Goal: Information Seeking & Learning: Find specific fact

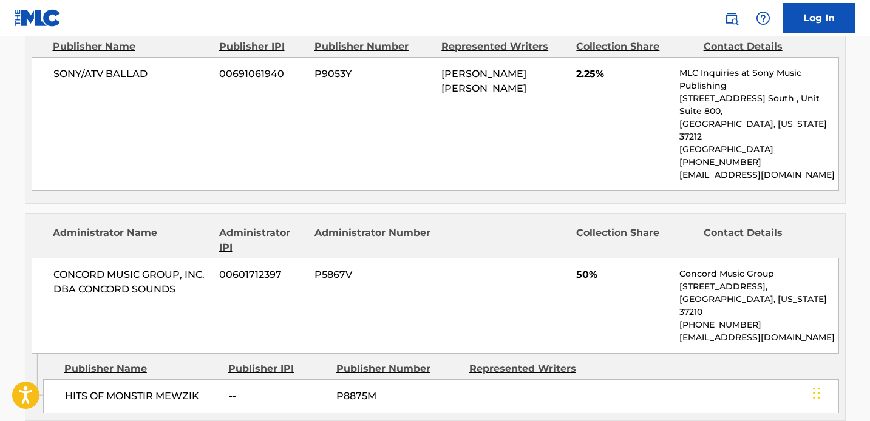
scroll to position [1045, 0]
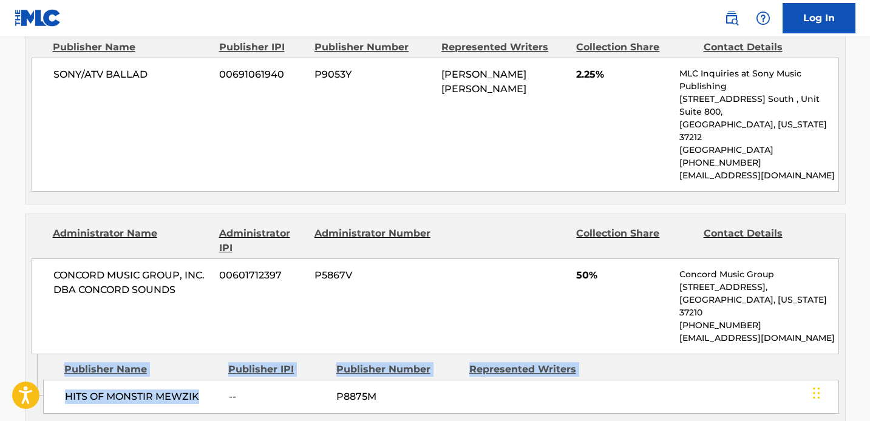
drag, startPoint x: 206, startPoint y: 304, endPoint x: 43, endPoint y: 280, distance: 165.1
click at [43, 355] on div "Publisher Name Publisher IPI Publisher Number Represented Writers HITS OF MONST…" at bounding box center [444, 385] width 802 height 61
click at [43, 363] on div "Publisher Name Publisher IPI Publisher Number Represented Writers" at bounding box center [441, 370] width 796 height 15
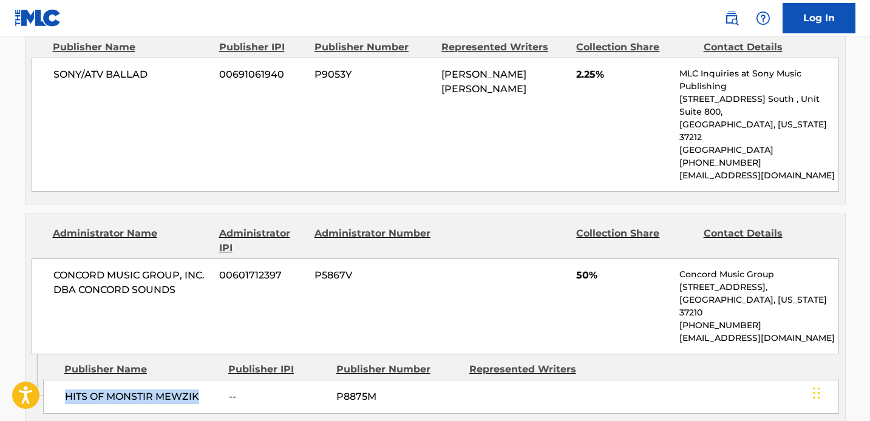
drag, startPoint x: 203, startPoint y: 304, endPoint x: 47, endPoint y: 302, distance: 156.7
click at [47, 380] on div "HITS OF MONSTIR MEWZIK -- P8875M" at bounding box center [441, 397] width 796 height 34
copy span "HITS OF MONSTIR MEWZIK"
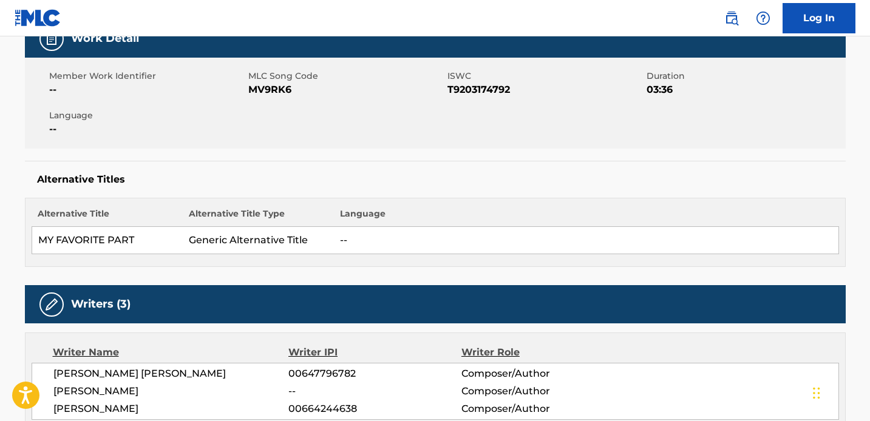
scroll to position [0, 0]
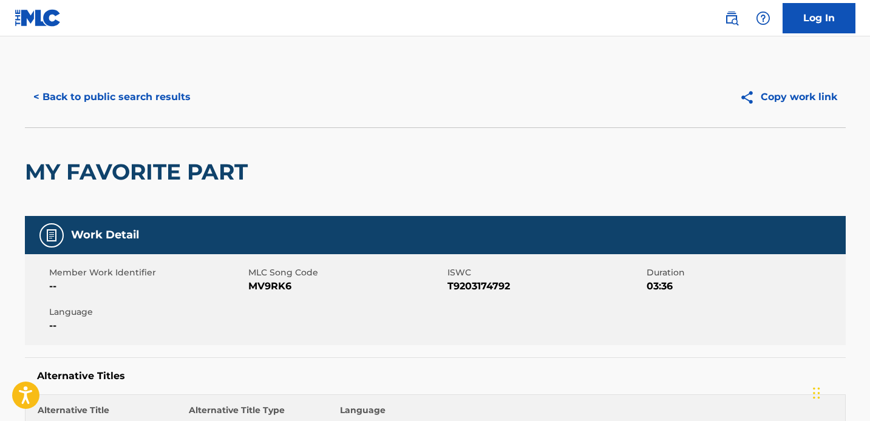
click at [58, 89] on button "< Back to public search results" at bounding box center [112, 97] width 174 height 30
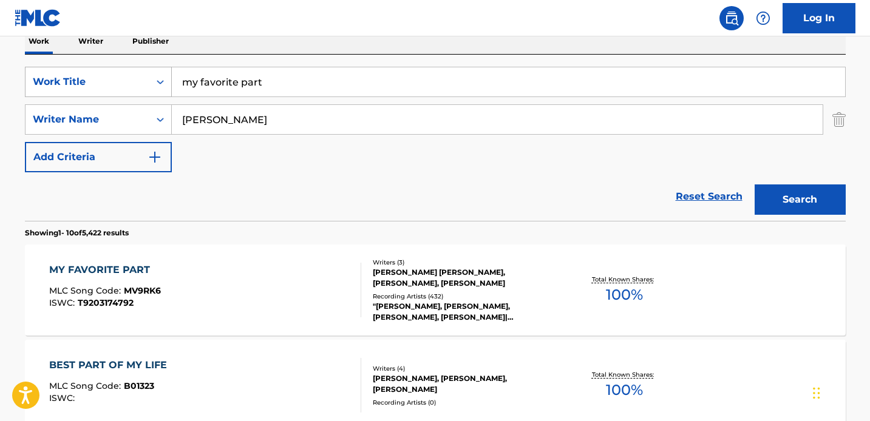
drag, startPoint x: 279, startPoint y: 88, endPoint x: 120, endPoint y: 79, distance: 158.8
click at [120, 79] on div "SearchWithCriteria125e2c49-44f4-4e85-af37-dbb9f62286fe Work Title my favorite p…" at bounding box center [435, 82] width 821 height 30
type input "8-ball"
click at [755, 185] on button "Search" at bounding box center [800, 200] width 91 height 30
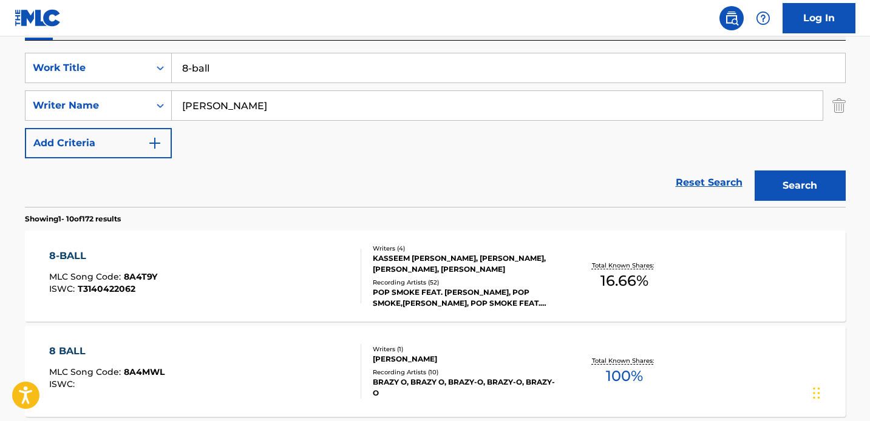
scroll to position [222, 0]
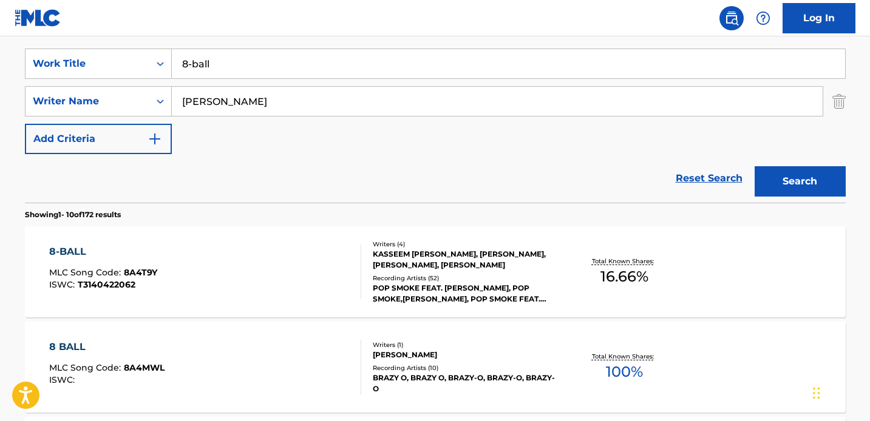
click at [293, 244] on div "8-BALL MLC Song Code : 8A4T9Y ISWC : T3140422062 Writers ( 4 ) [PERSON_NAME], […" at bounding box center [435, 272] width 821 height 91
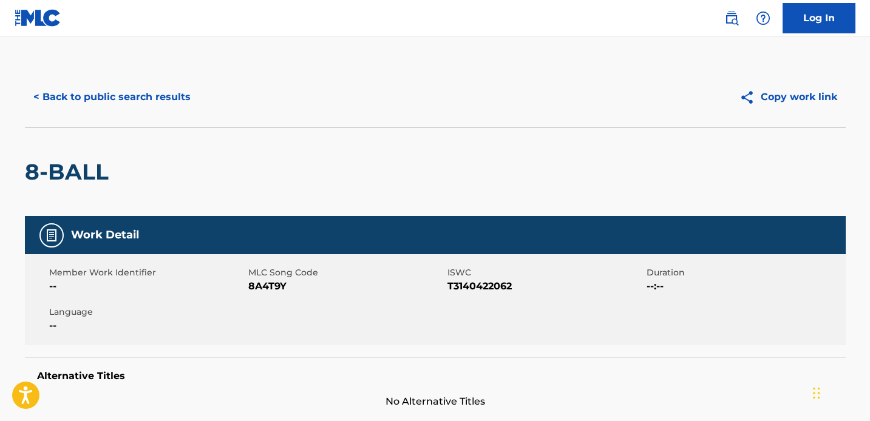
click at [47, 83] on button "< Back to public search results" at bounding box center [112, 97] width 174 height 30
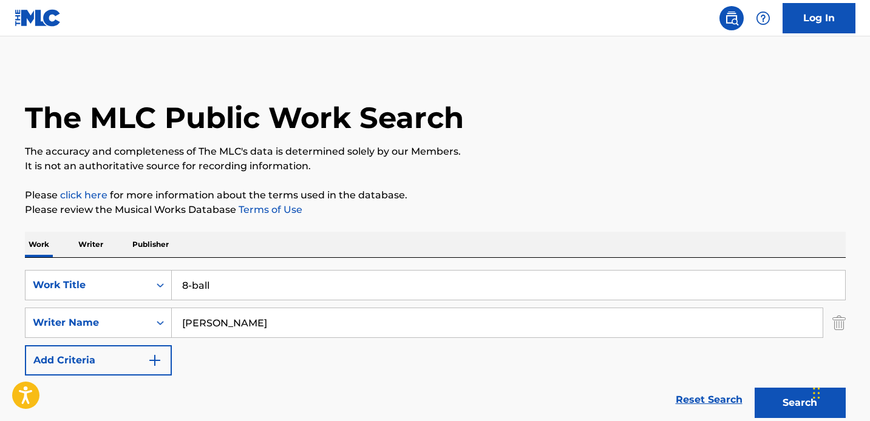
drag, startPoint x: 253, startPoint y: 288, endPoint x: 185, endPoint y: 288, distance: 68.6
click at [185, 288] on input "8-ball" at bounding box center [508, 285] width 673 height 29
click at [227, 290] on input "Search Form" at bounding box center [508, 285] width 673 height 29
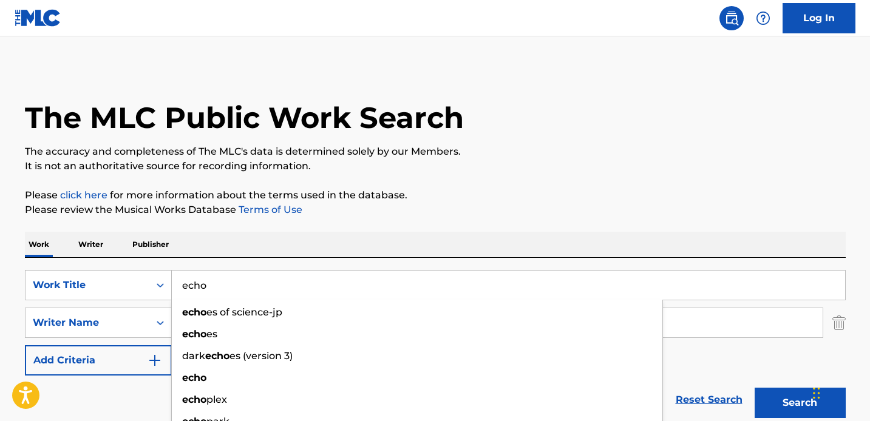
type input "echo"
click at [755, 388] on button "Search" at bounding box center [800, 403] width 91 height 30
drag, startPoint x: 219, startPoint y: 284, endPoint x: 152, endPoint y: 281, distance: 66.8
click at [154, 282] on div "SearchWithCriteria125e2c49-44f4-4e85-af37-dbb9f62286fe Work Title echo echo es …" at bounding box center [435, 285] width 821 height 30
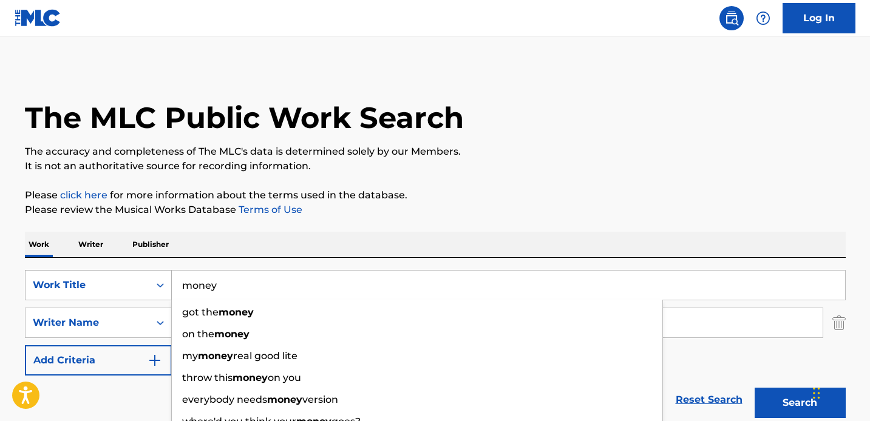
type input "money"
click at [755, 388] on button "Search" at bounding box center [800, 403] width 91 height 30
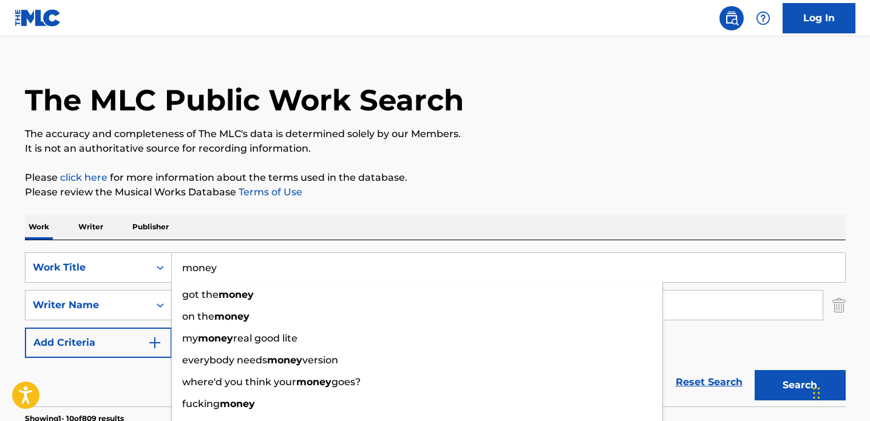
scroll to position [27, 0]
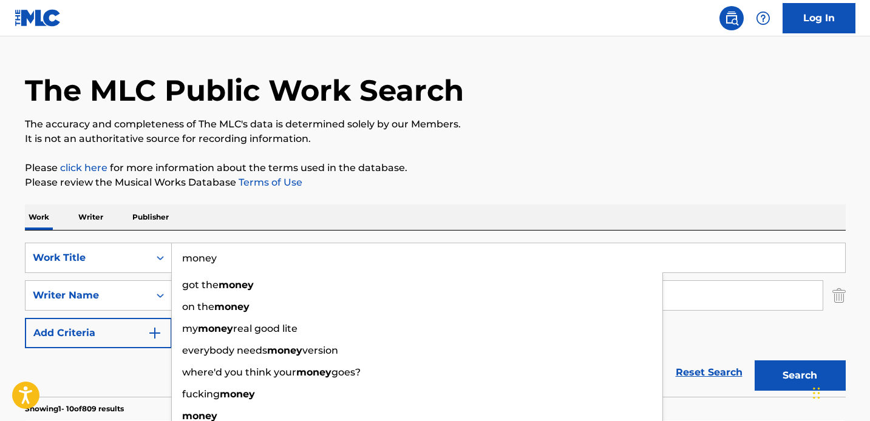
click at [234, 211] on div "Work Writer Publisher" at bounding box center [435, 218] width 821 height 26
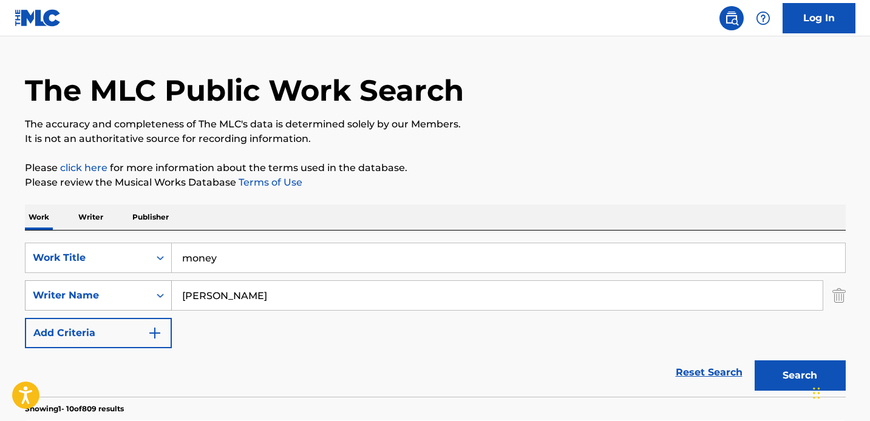
drag, startPoint x: 250, startPoint y: 291, endPoint x: 139, endPoint y: 291, distance: 111.1
click at [144, 291] on div "SearchWithCriteriadffa91b6-1b68-4ebd-b261-66acd8b955d1 Writer Name [PERSON_NAME]" at bounding box center [435, 296] width 821 height 30
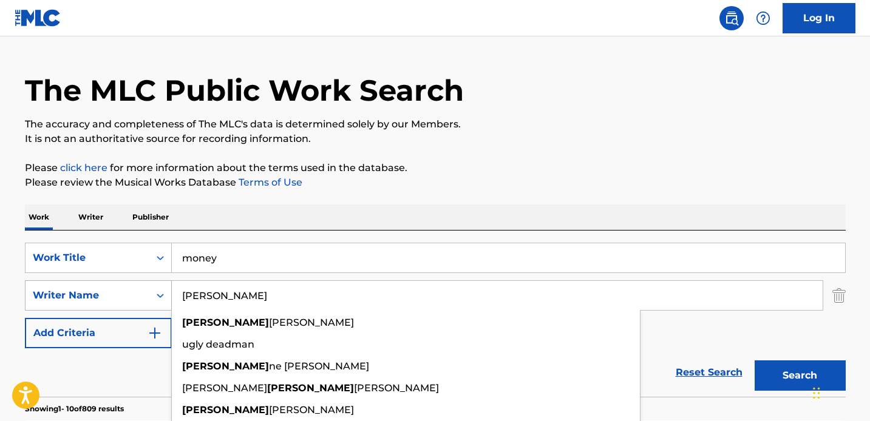
type input "[PERSON_NAME]"
click at [755, 361] on button "Search" at bounding box center [800, 376] width 91 height 30
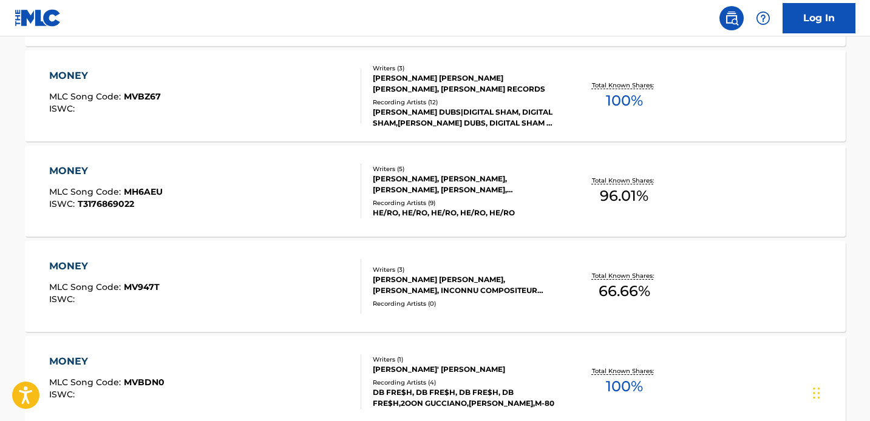
scroll to position [627, 0]
